Goal: Information Seeking & Learning: Learn about a topic

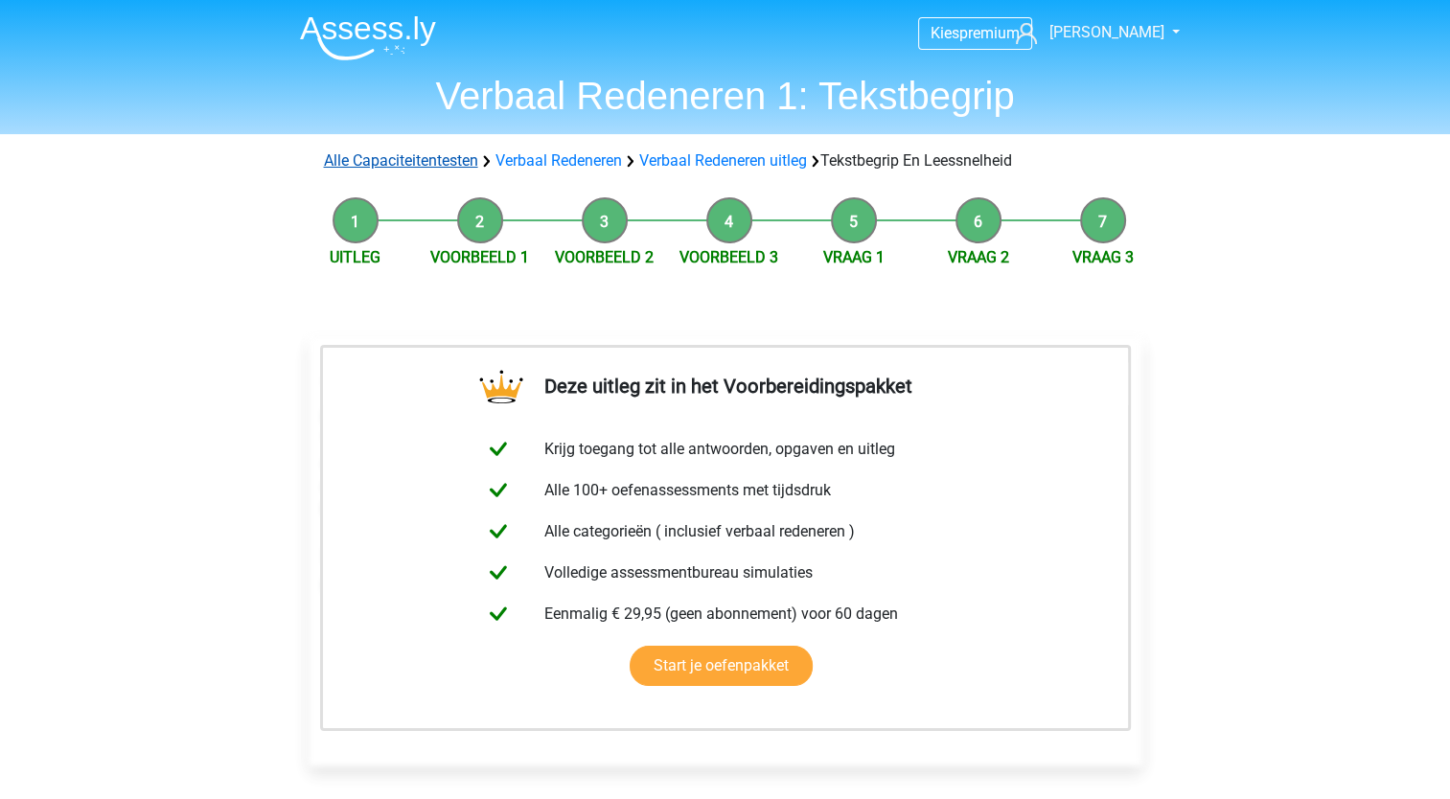
click at [449, 155] on link "Alle Capaciteitentesten" at bounding box center [401, 160] width 154 height 18
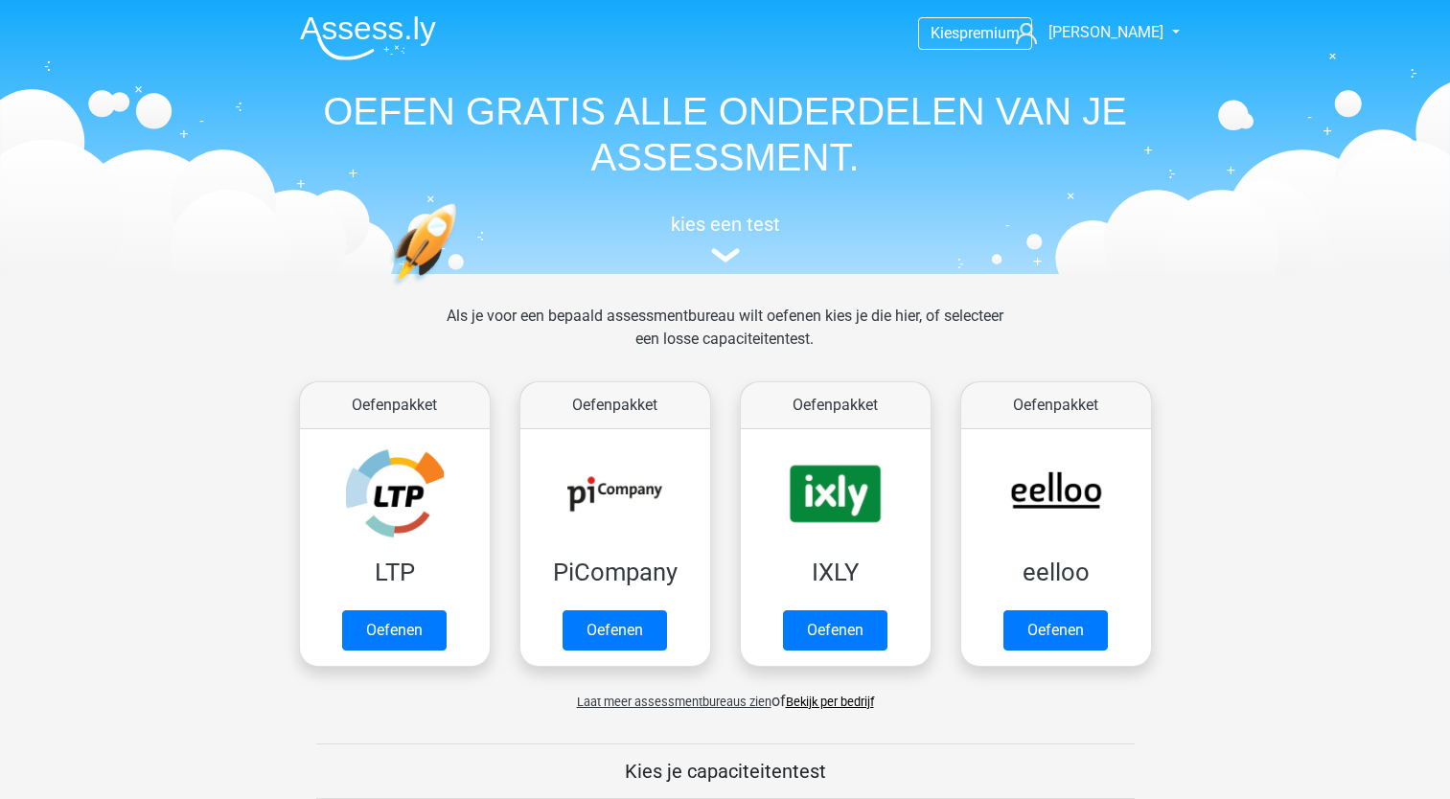
scroll to position [812, 0]
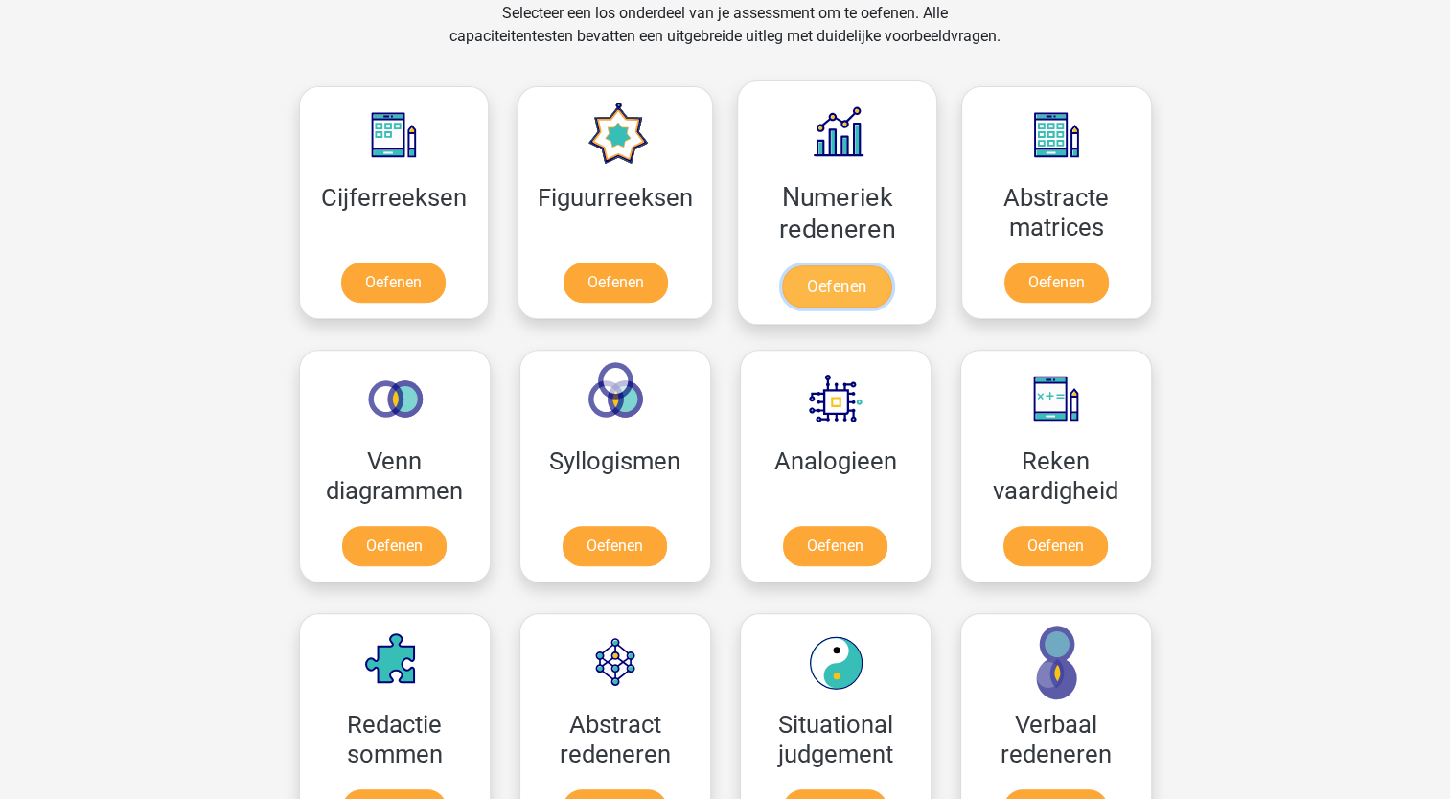
click at [831, 282] on link "Oefenen" at bounding box center [836, 286] width 109 height 42
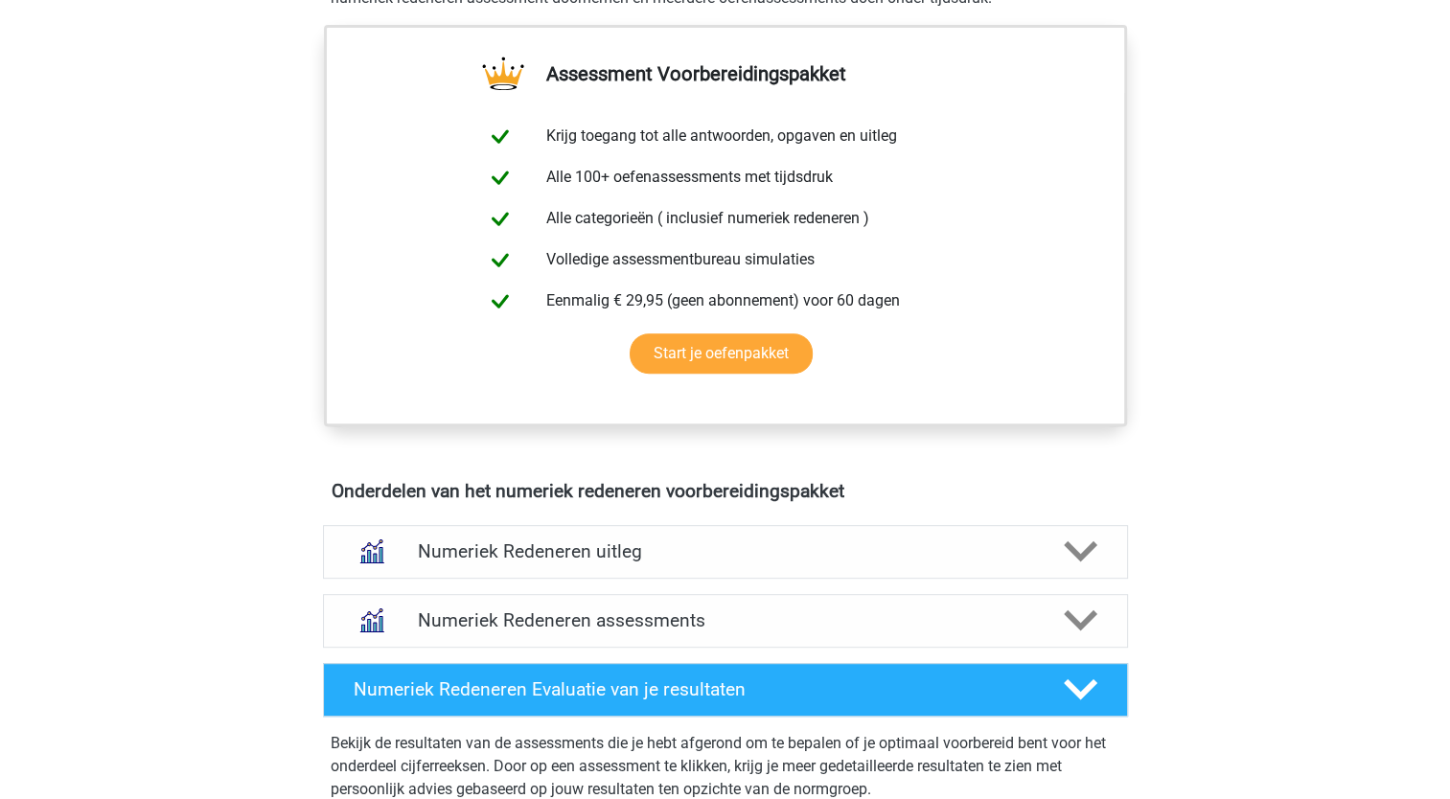
scroll to position [766, 0]
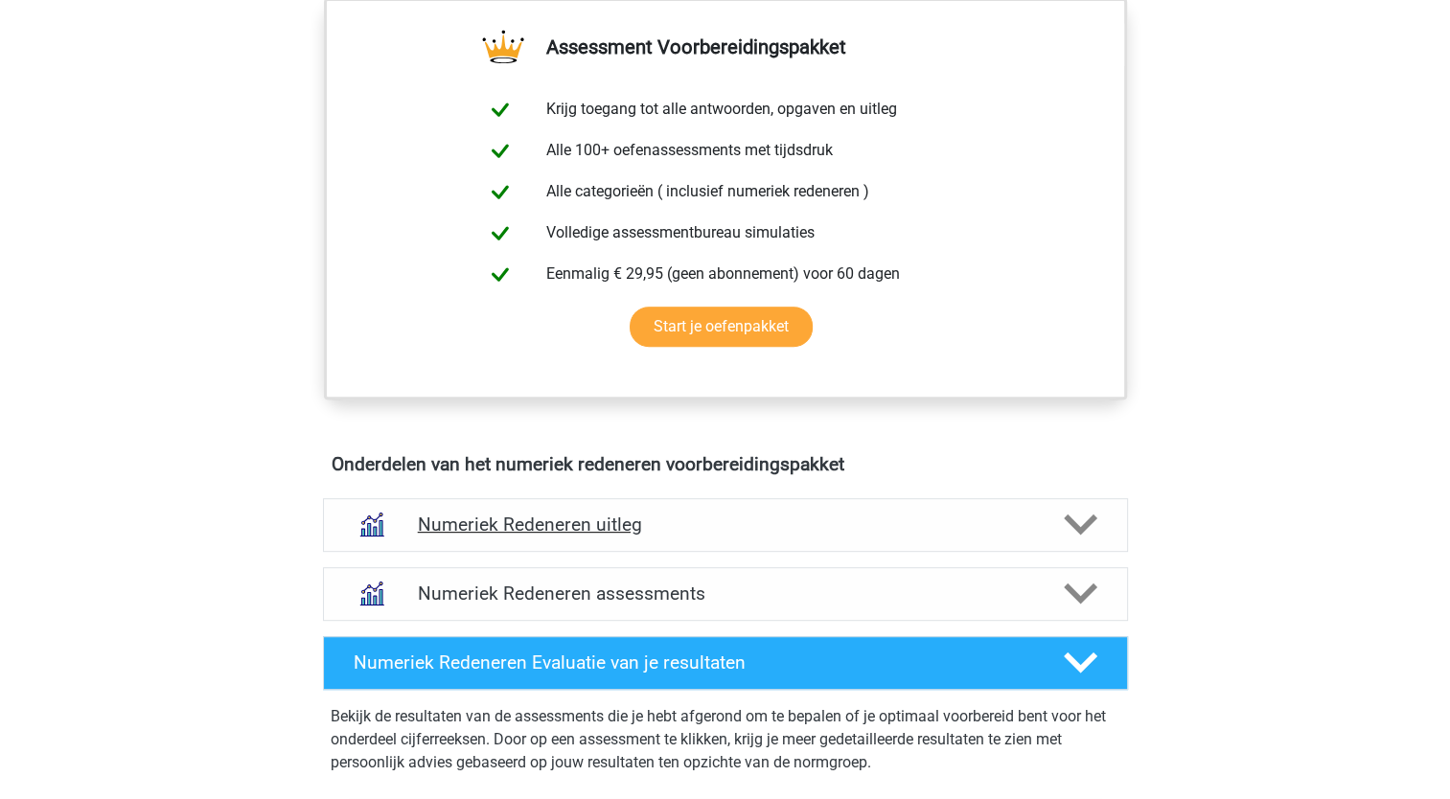
click at [1077, 523] on polygon at bounding box center [1080, 524] width 34 height 21
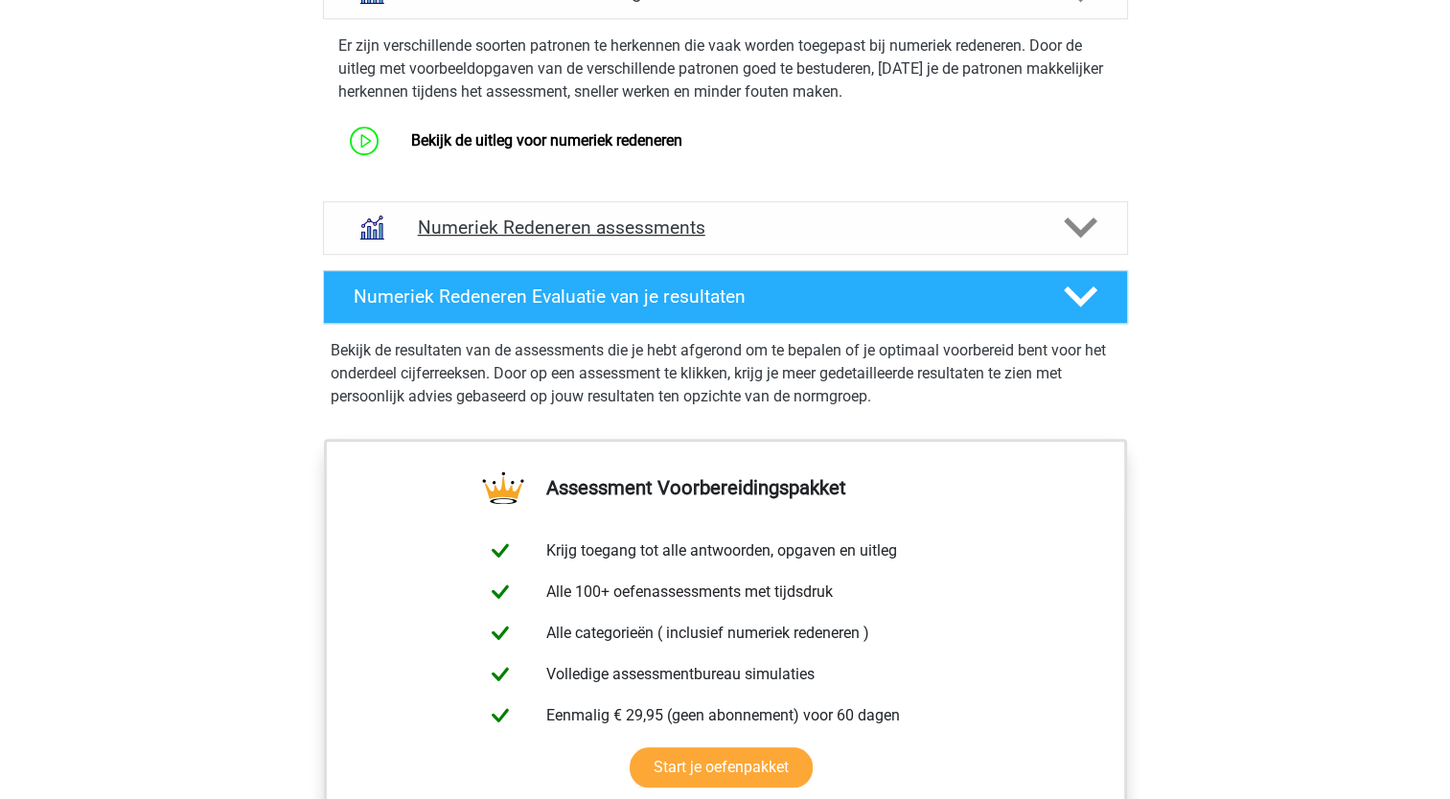
scroll to position [1245, 0]
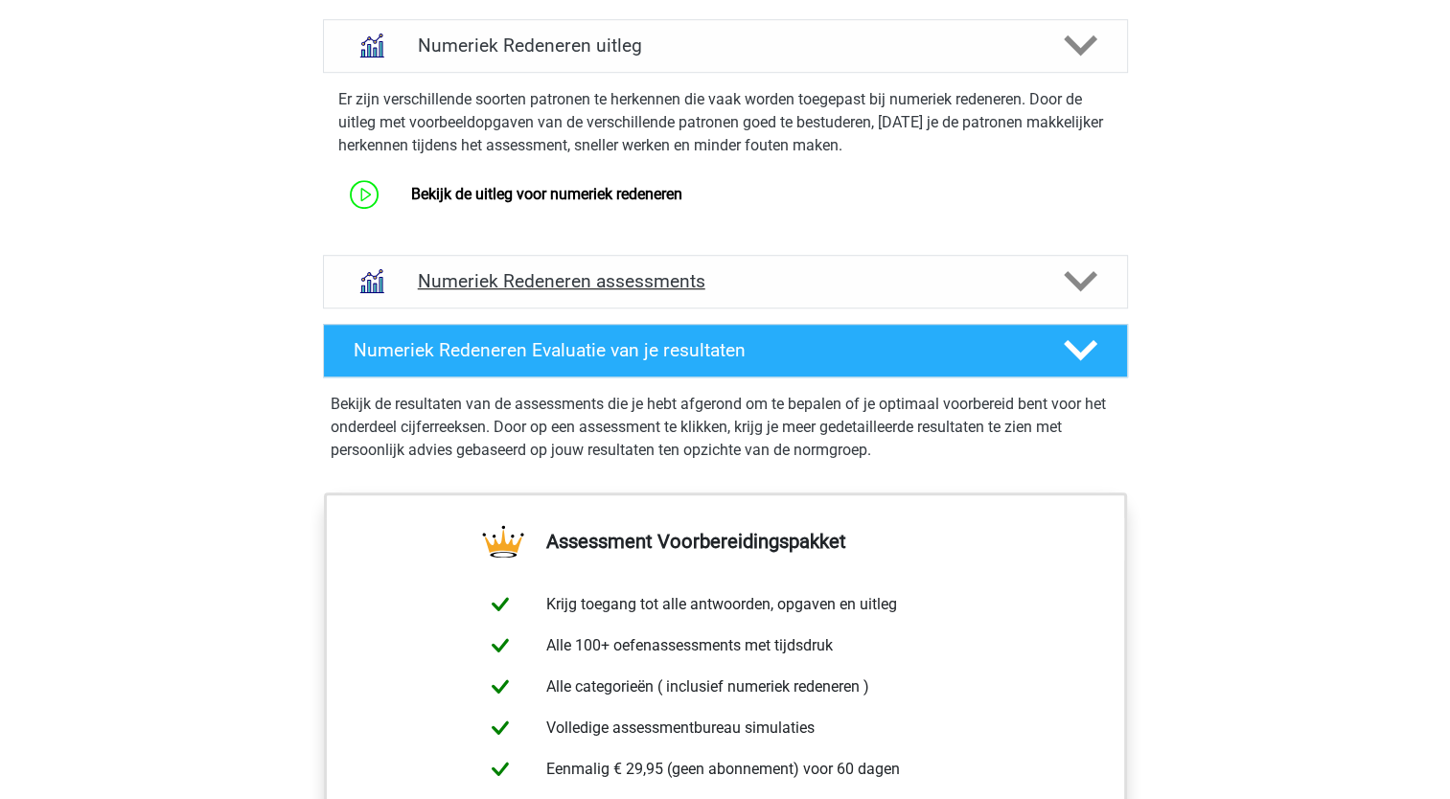
click at [1085, 283] on polygon at bounding box center [1080, 281] width 34 height 21
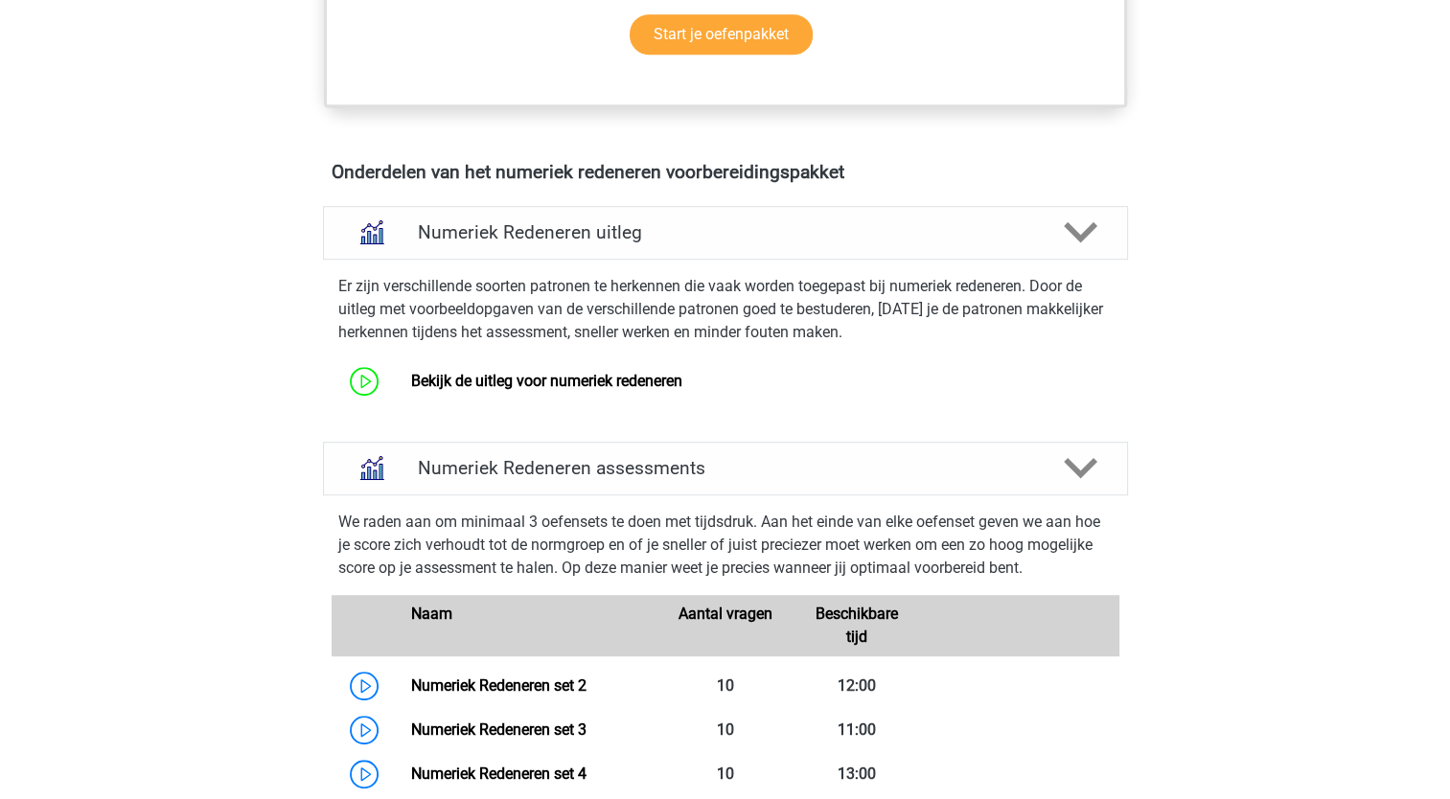
scroll to position [1054, 0]
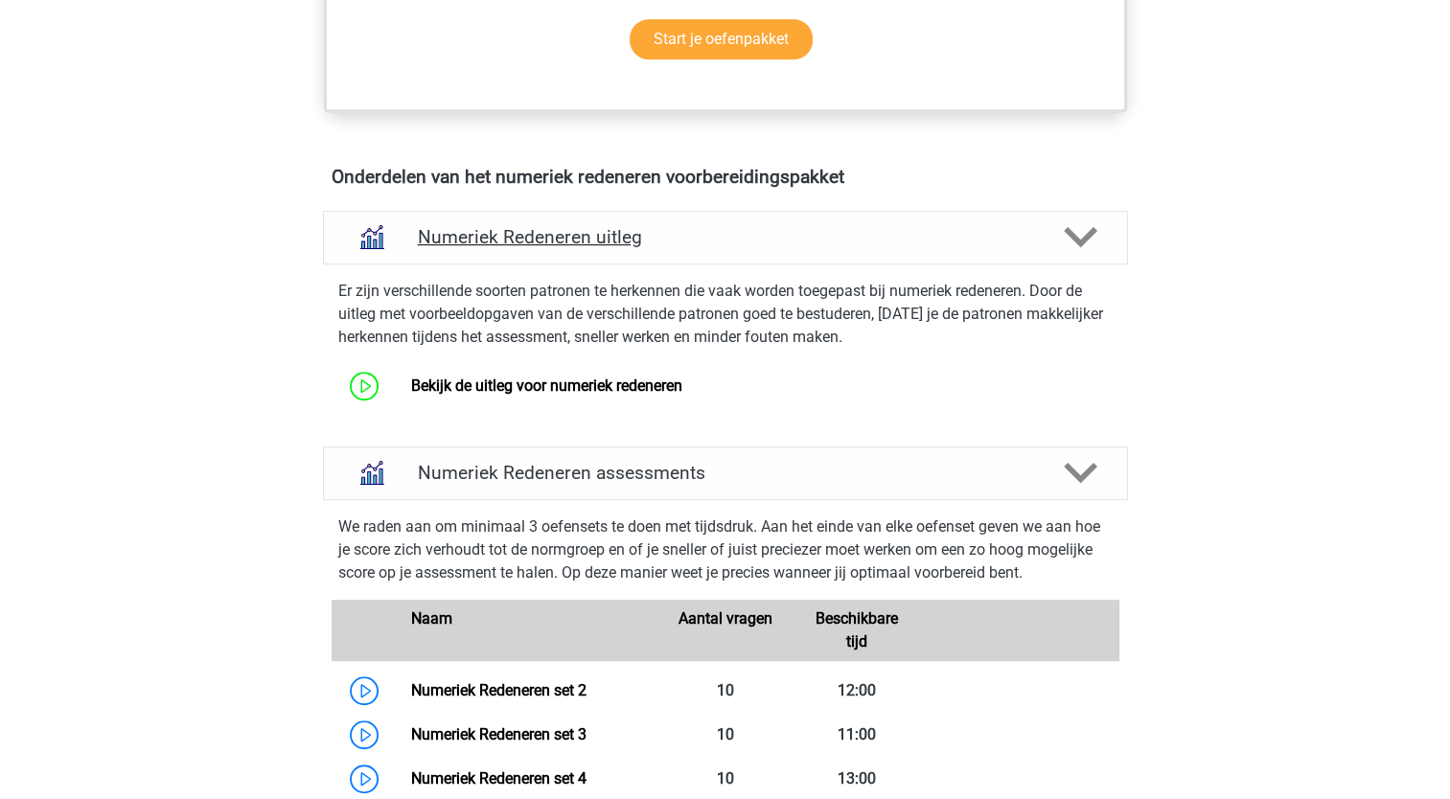
click at [1090, 236] on icon at bounding box center [1080, 237] width 34 height 34
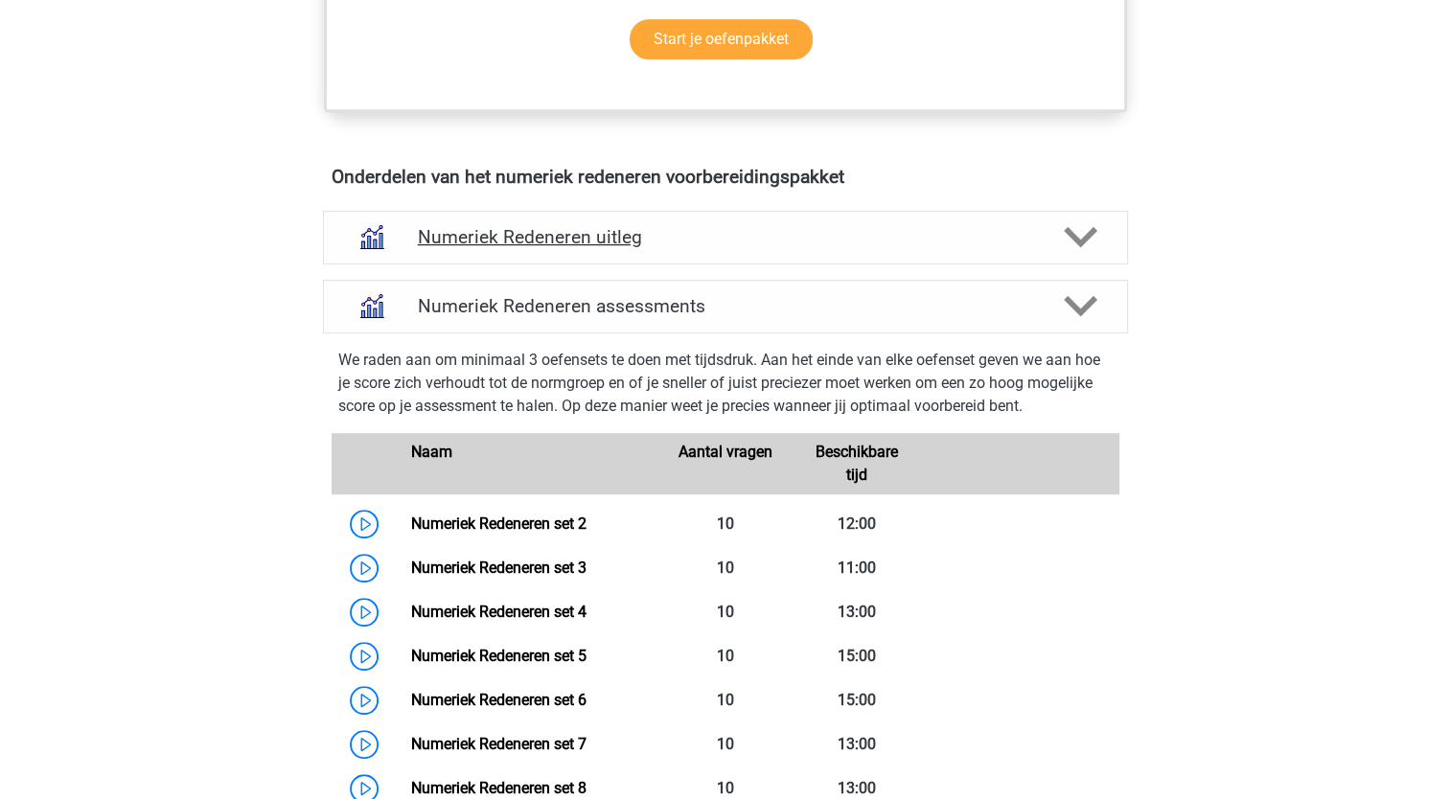
click at [1090, 236] on icon at bounding box center [1080, 237] width 34 height 34
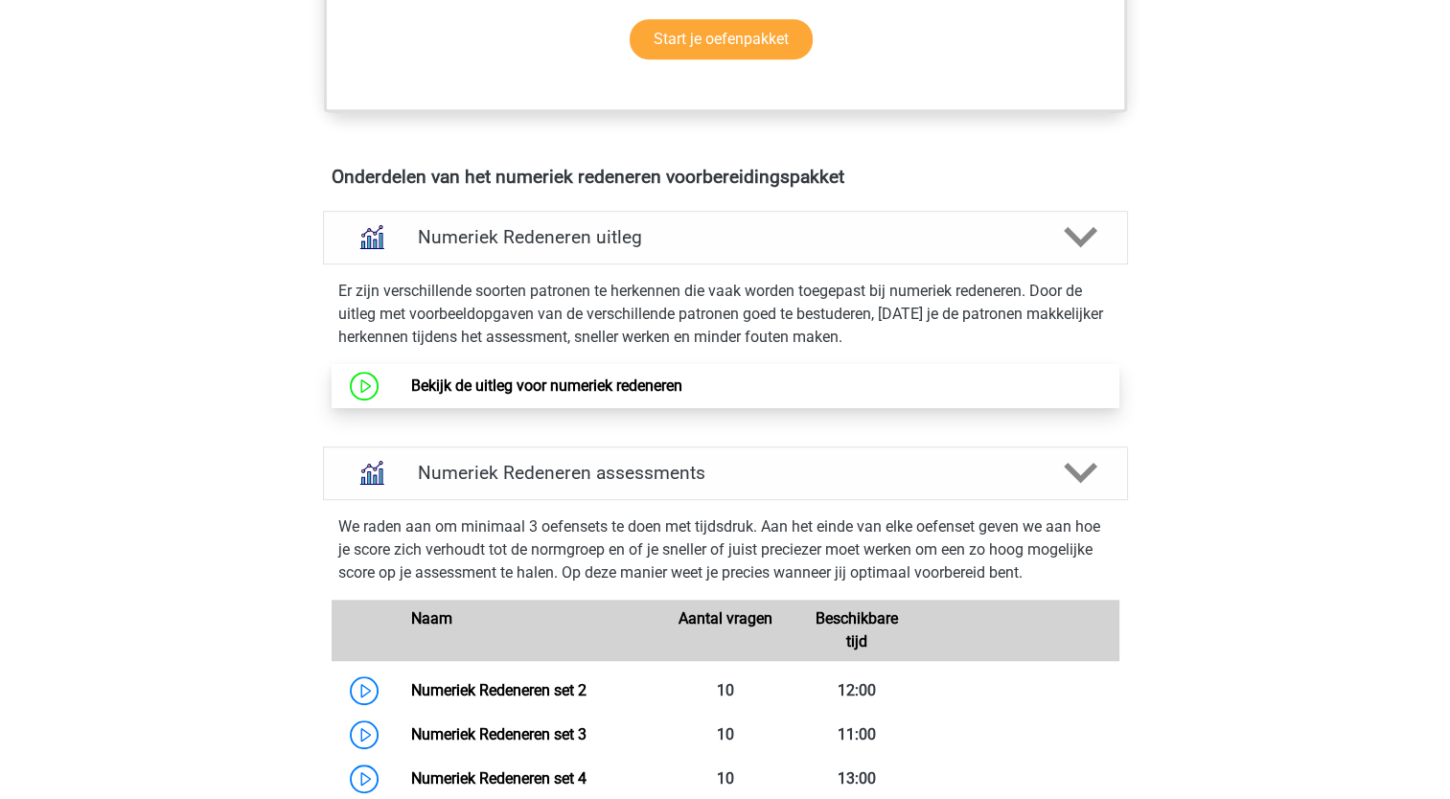
click at [628, 387] on link "Bekijk de uitleg voor numeriek redeneren" at bounding box center [546, 386] width 271 height 18
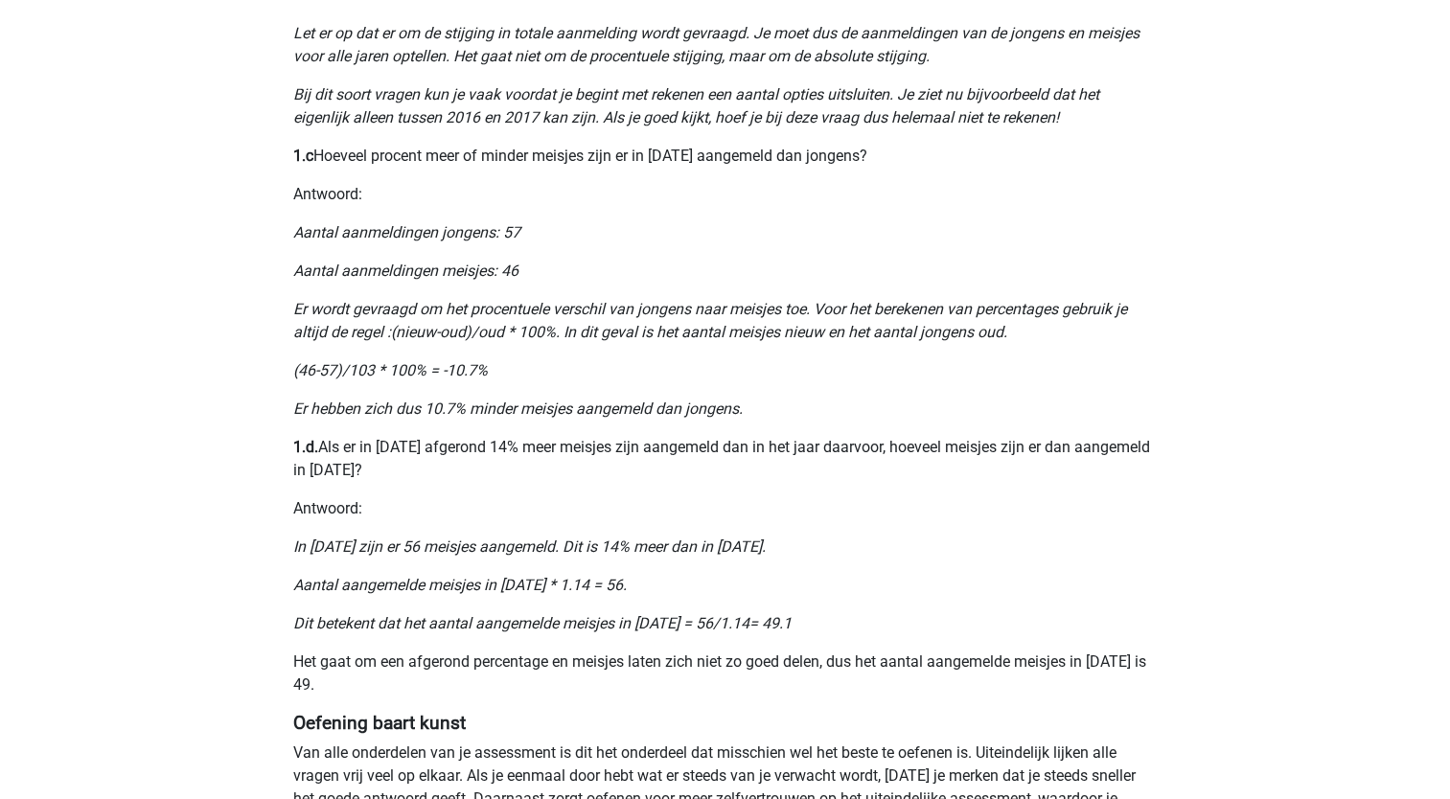
scroll to position [1245, 0]
